Goal: Transaction & Acquisition: Purchase product/service

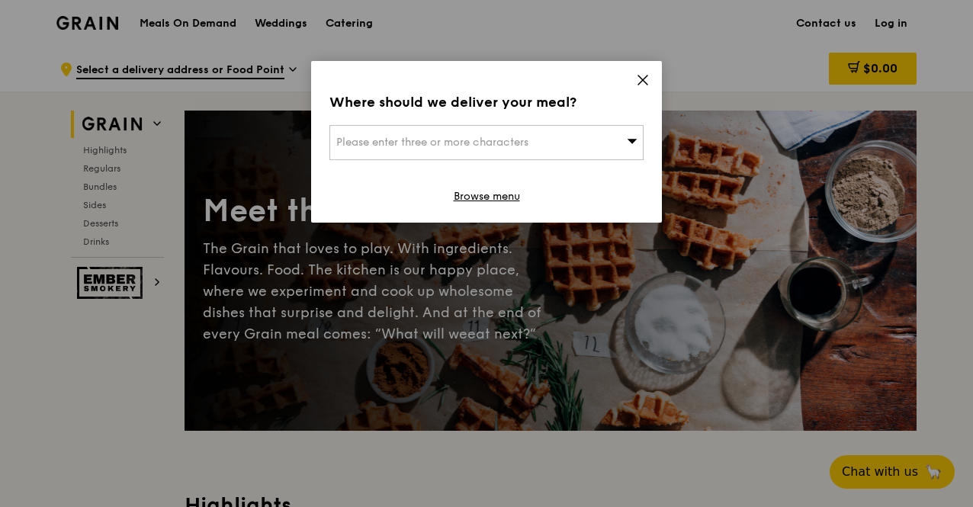
click at [634, 72] on div "Where should we deliver your meal? Please enter three or more characters Browse…" at bounding box center [486, 142] width 351 height 162
click at [641, 82] on icon at bounding box center [643, 80] width 14 height 14
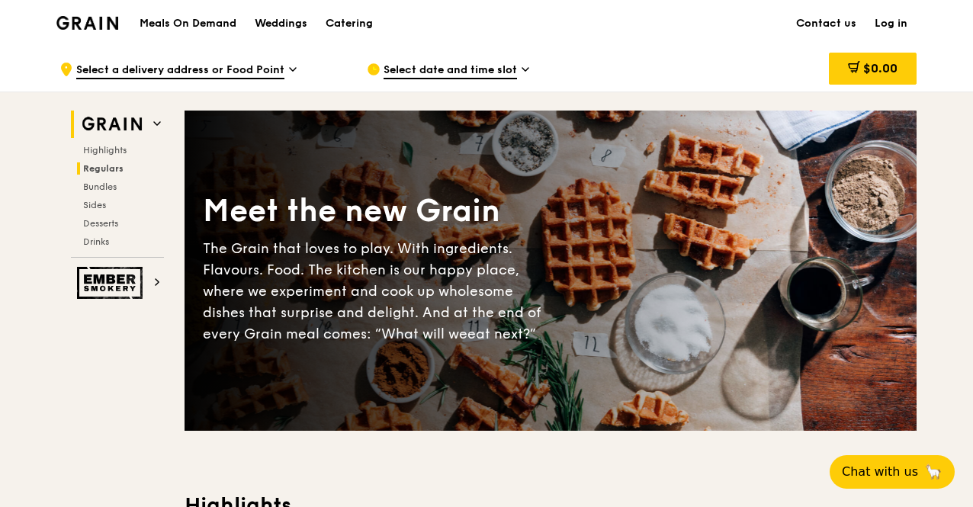
click at [99, 170] on span "Regulars" at bounding box center [103, 168] width 40 height 11
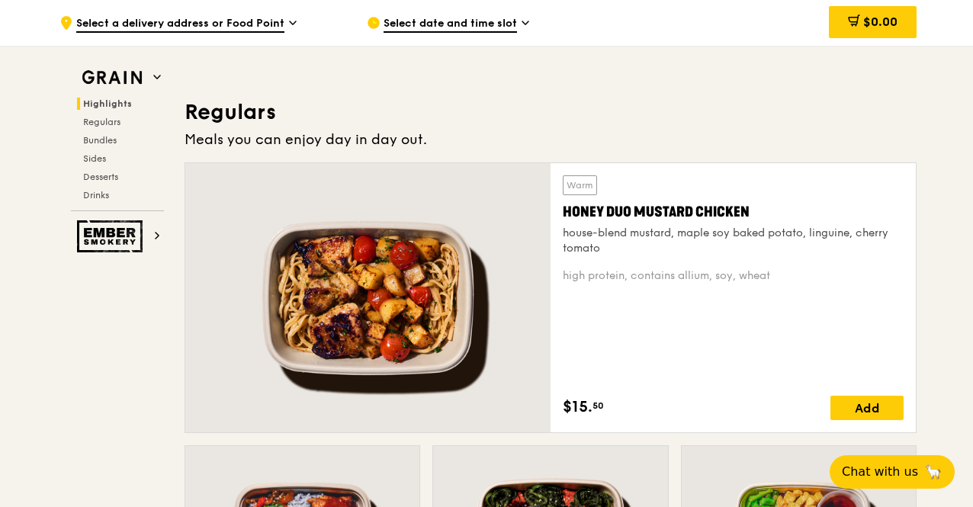
scroll to position [987, 0]
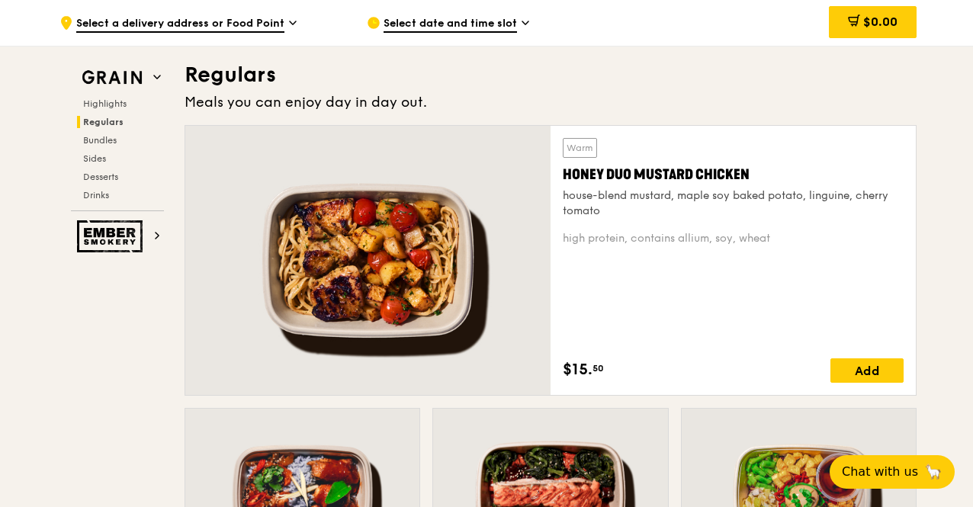
drag, startPoint x: 557, startPoint y: 173, endPoint x: 775, endPoint y: 155, distance: 218.9
click at [775, 155] on div "Warm Honey Duo Mustard Chicken house-blend mustard, maple soy baked potato, lin…" at bounding box center [733, 260] width 365 height 269
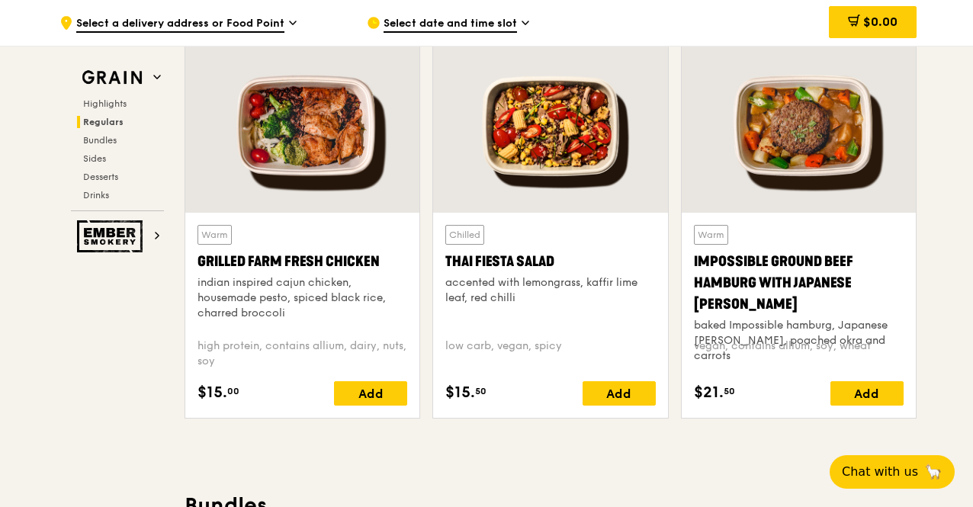
scroll to position [1749, 0]
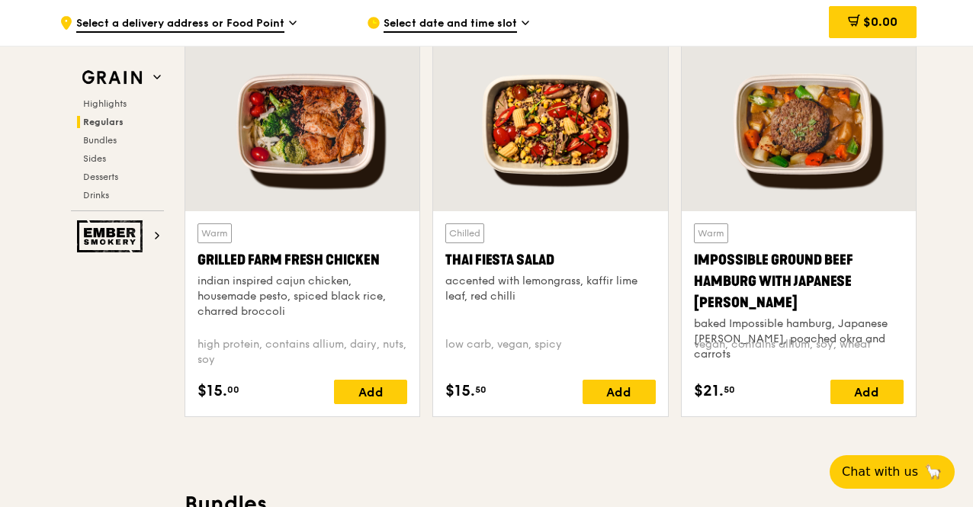
drag, startPoint x: 201, startPoint y: 252, endPoint x: 387, endPoint y: 255, distance: 186.1
click at [387, 255] on div "Grilled Farm Fresh Chicken" at bounding box center [303, 259] width 210 height 21
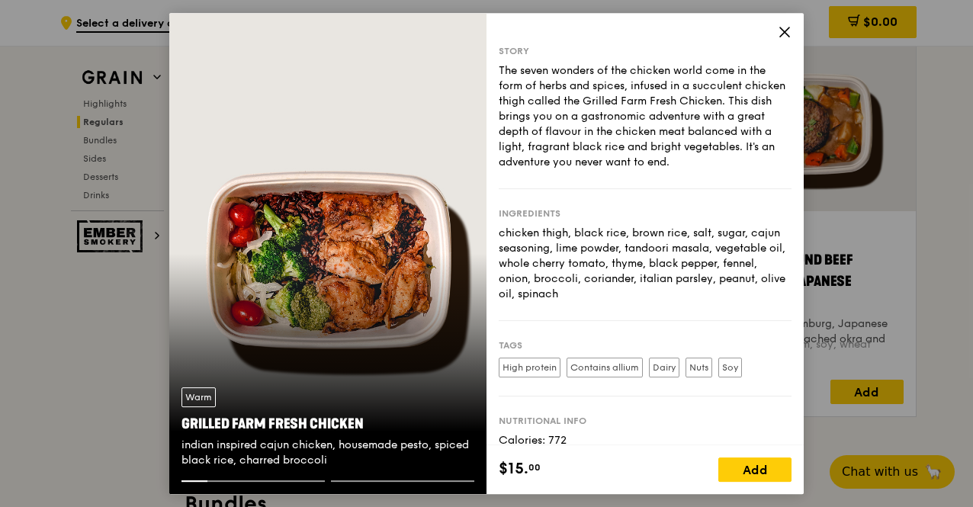
click at [785, 31] on icon at bounding box center [784, 31] width 9 height 9
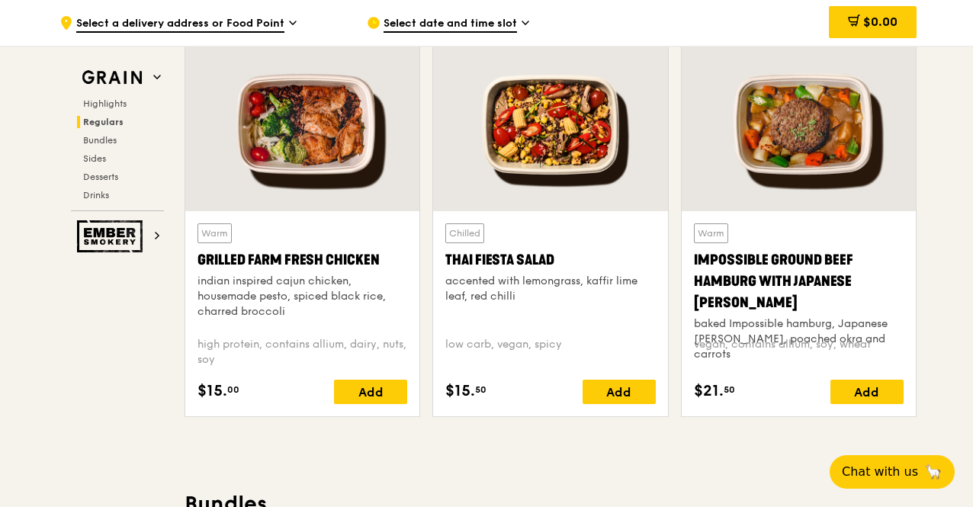
drag, startPoint x: 192, startPoint y: 257, endPoint x: 388, endPoint y: 255, distance: 196.0
click at [388, 255] on div "Warm Grilled Farm Fresh Chicken indian inspired cajun chicken, housemade pesto,…" at bounding box center [302, 313] width 234 height 205
copy div "Grilled Farm Fresh Chicken"
drag, startPoint x: 441, startPoint y: 254, endPoint x: 570, endPoint y: 249, distance: 129.7
click at [570, 249] on div "Chilled Thai Fiesta Salad accented with lemongrass, kaffir lime leaf, red chill…" at bounding box center [550, 313] width 234 height 205
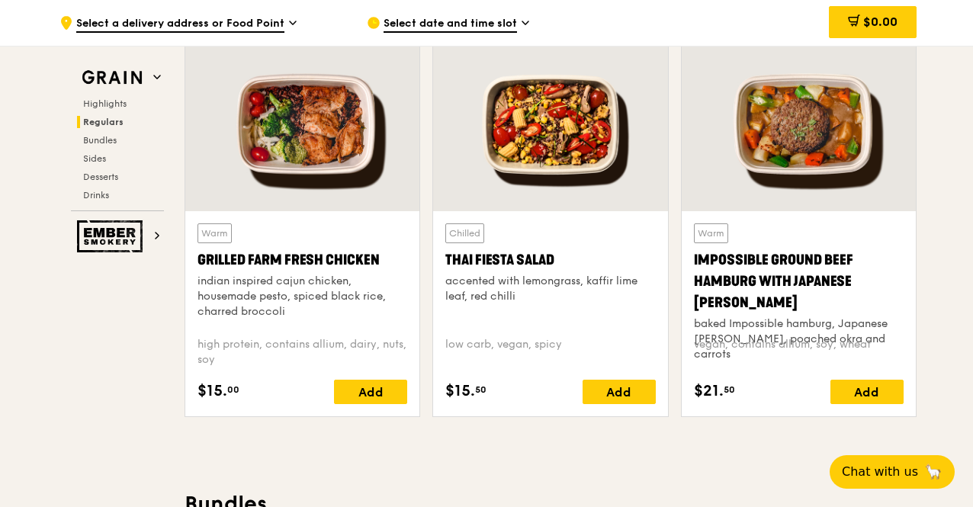
copy div "Thai Fiesta Salad"
drag, startPoint x: 192, startPoint y: 257, endPoint x: 387, endPoint y: 261, distance: 194.5
click at [387, 261] on div "Warm Grilled Farm Fresh Chicken indian inspired cajun chicken, housemade pesto,…" at bounding box center [302, 313] width 234 height 205
copy div "Grilled Farm Fresh Chicken"
